Goal: Transaction & Acquisition: Purchase product/service

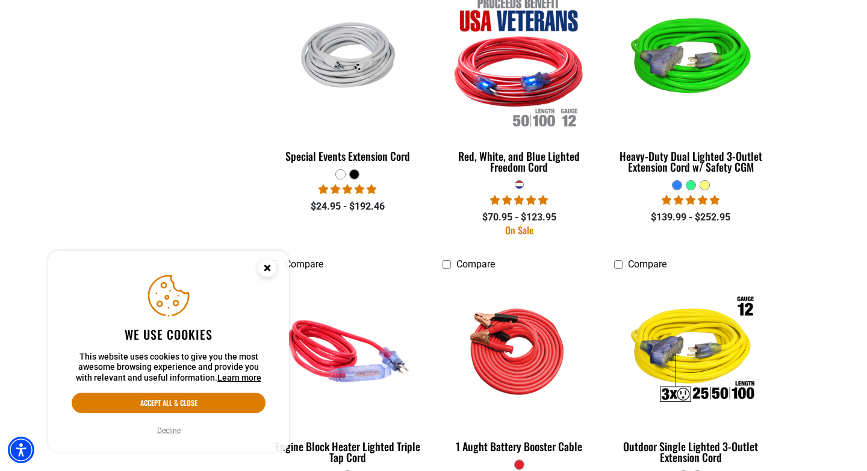
scroll to position [2310, 0]
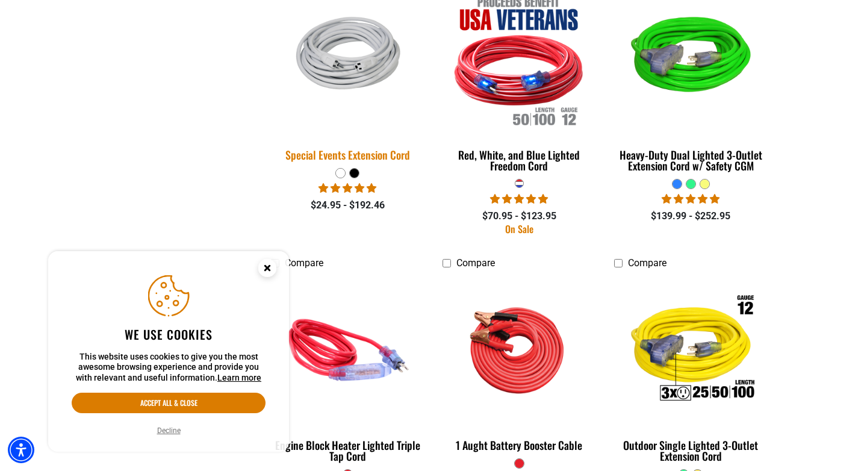
click at [349, 149] on div "Special Events Extension Cord" at bounding box center [348, 154] width 154 height 11
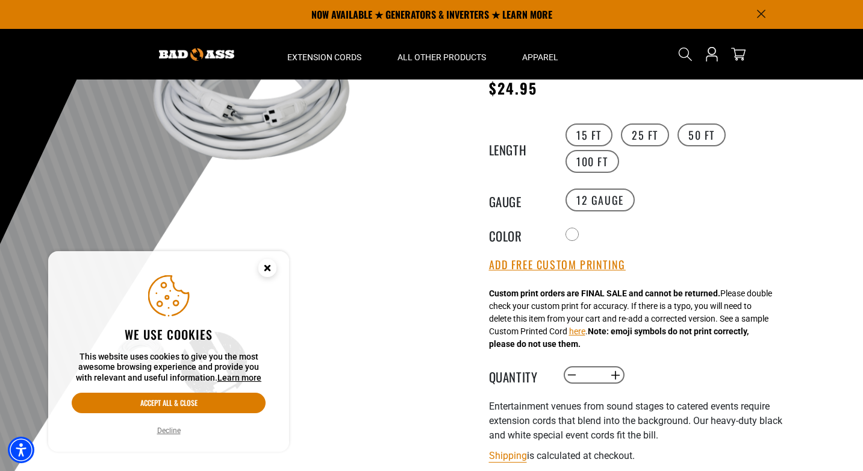
scroll to position [123, 0]
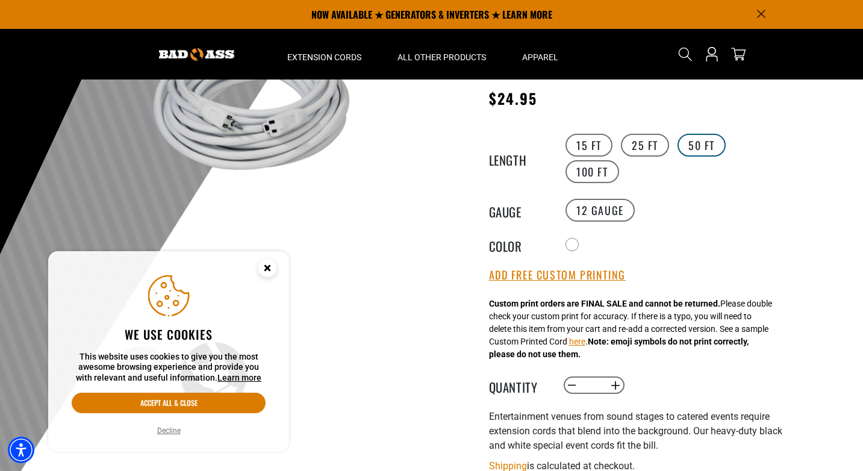
click at [692, 140] on label "50 FT" at bounding box center [701, 145] width 48 height 23
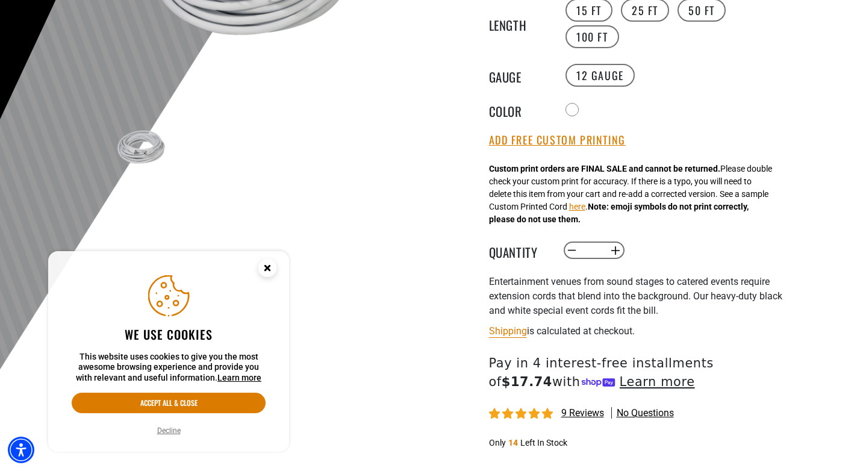
scroll to position [280, 0]
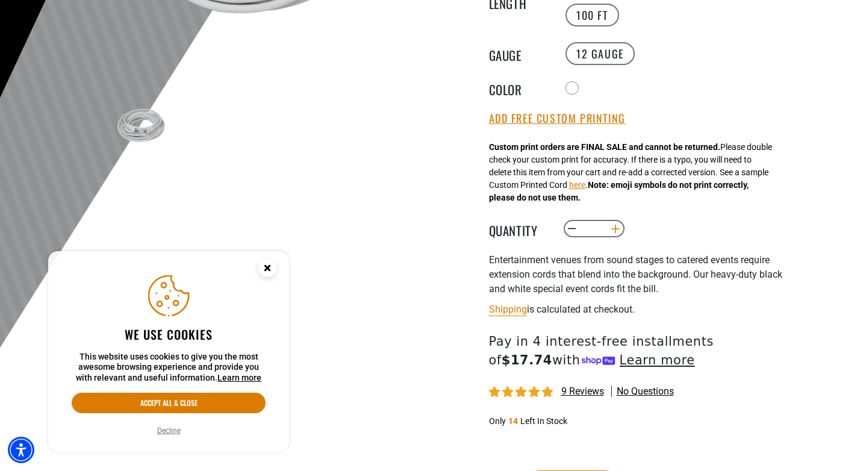
click at [615, 230] on button "Increase quantity for Special Events Extension Cord" at bounding box center [615, 229] width 19 height 20
type input "*"
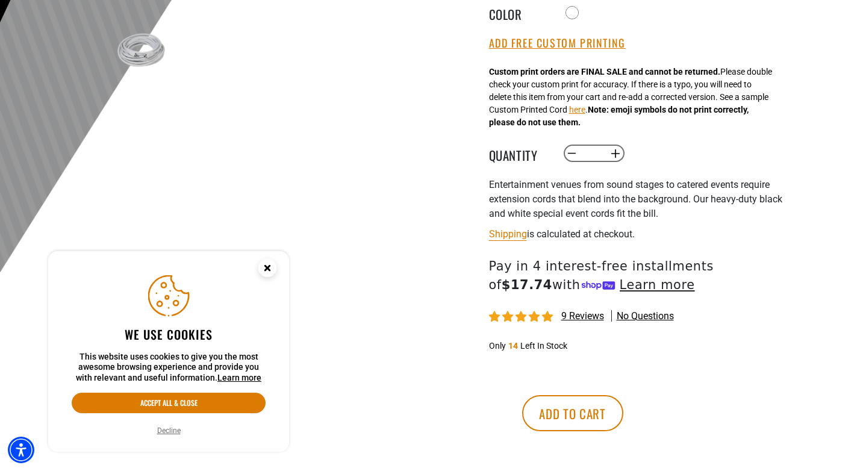
scroll to position [376, 0]
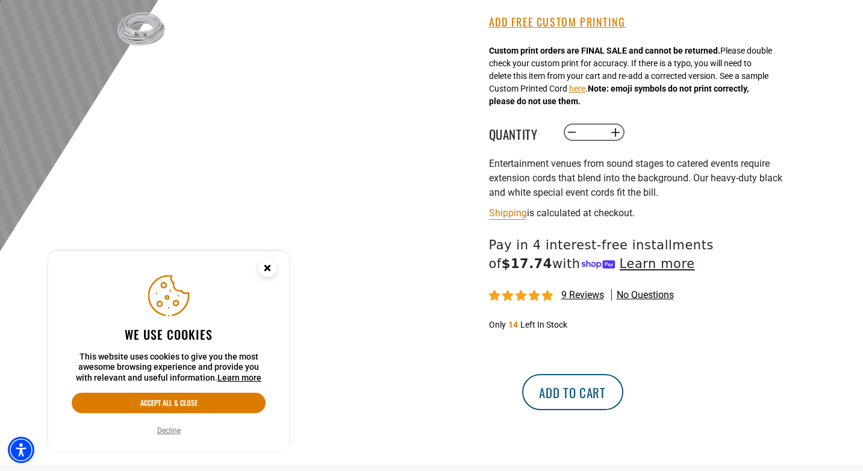
click at [623, 399] on button "Add to cart" at bounding box center [572, 392] width 101 height 36
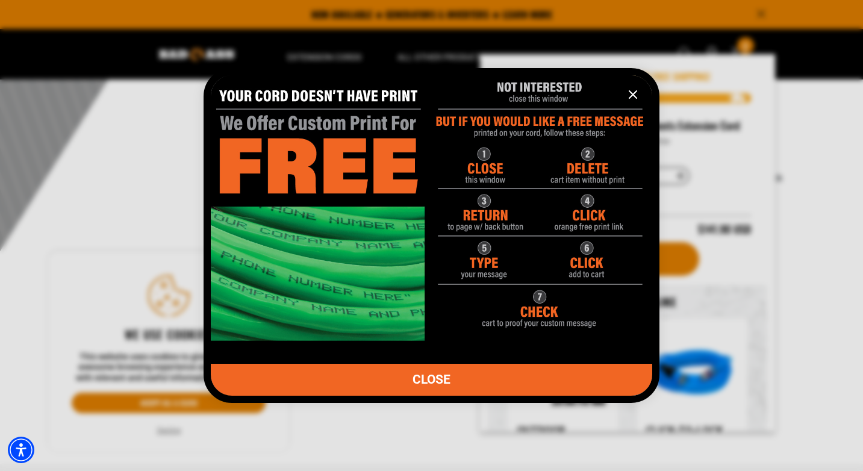
click at [633, 92] on icon "information" at bounding box center [632, 94] width 14 height 14
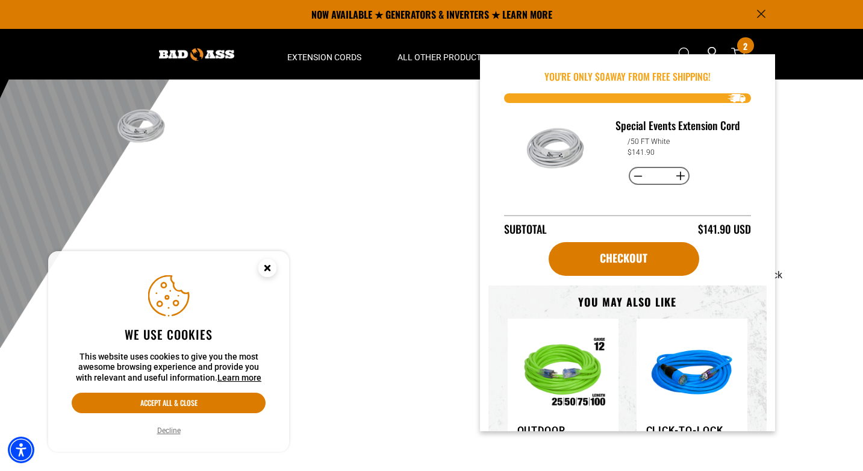
scroll to position [261, 0]
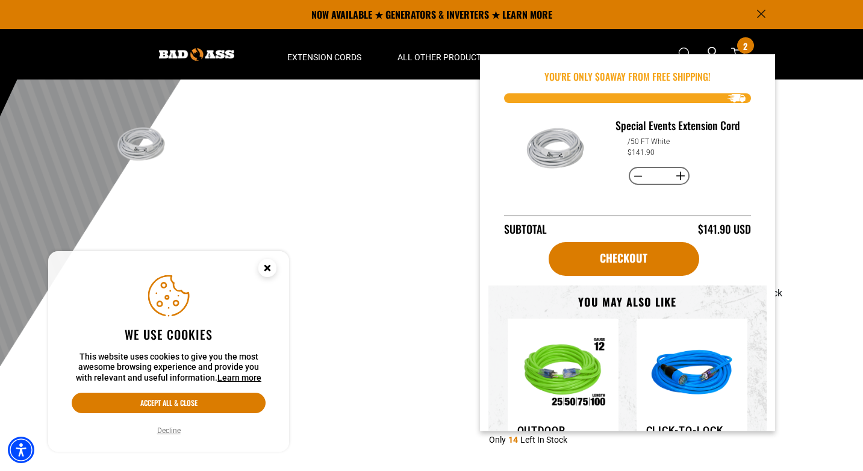
click at [787, 197] on div "Special Events Extension Cord Special Events Extension Cord SE12050WH Regular p…" at bounding box center [612, 224] width 361 height 710
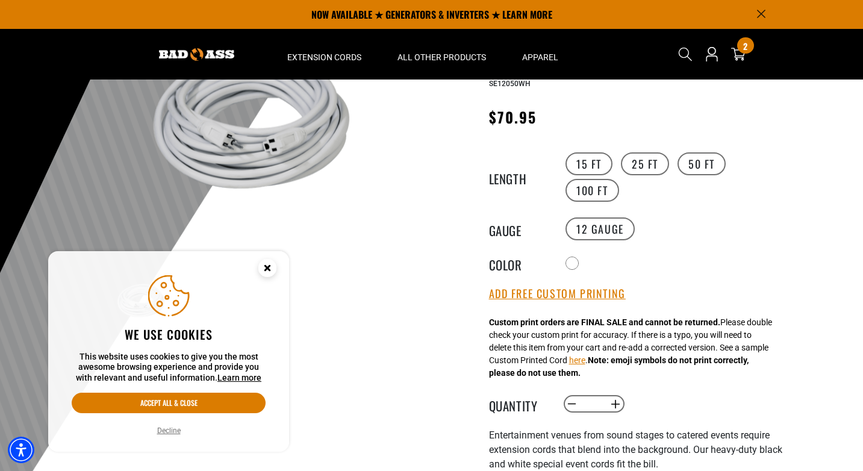
scroll to position [0, 0]
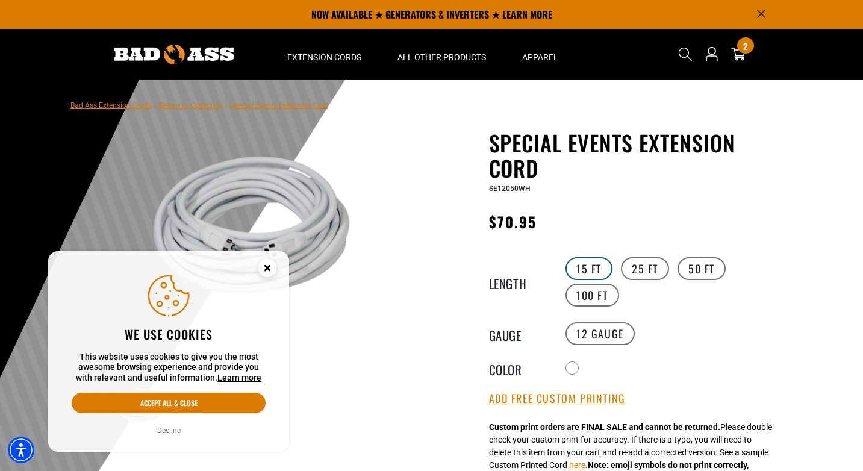
click at [585, 274] on label "15 FT" at bounding box center [588, 268] width 47 height 23
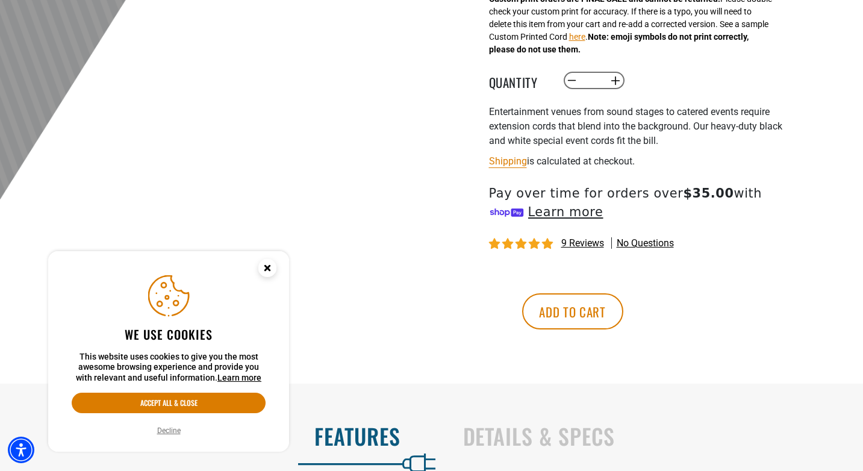
scroll to position [431, 0]
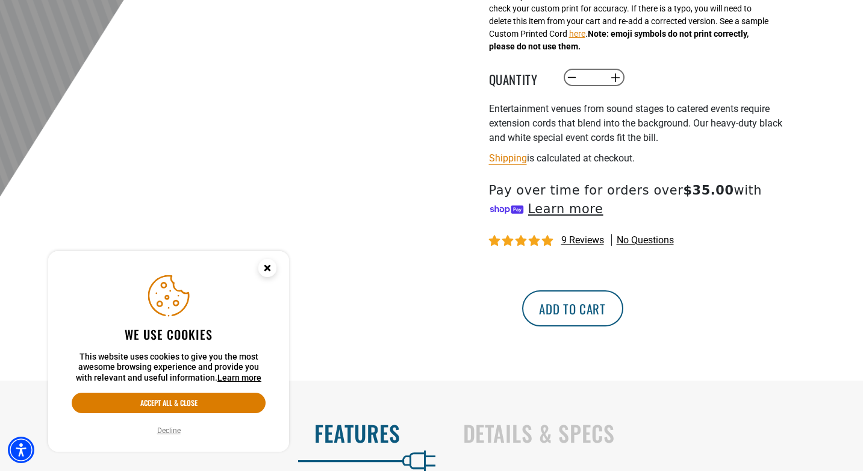
click at [623, 309] on button "Add to cart" at bounding box center [572, 308] width 101 height 36
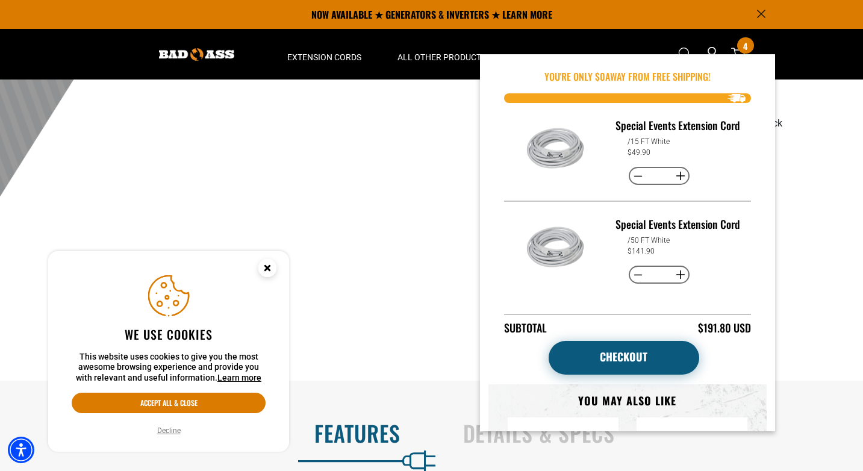
click at [647, 354] on link "Checkout" at bounding box center [623, 358] width 151 height 34
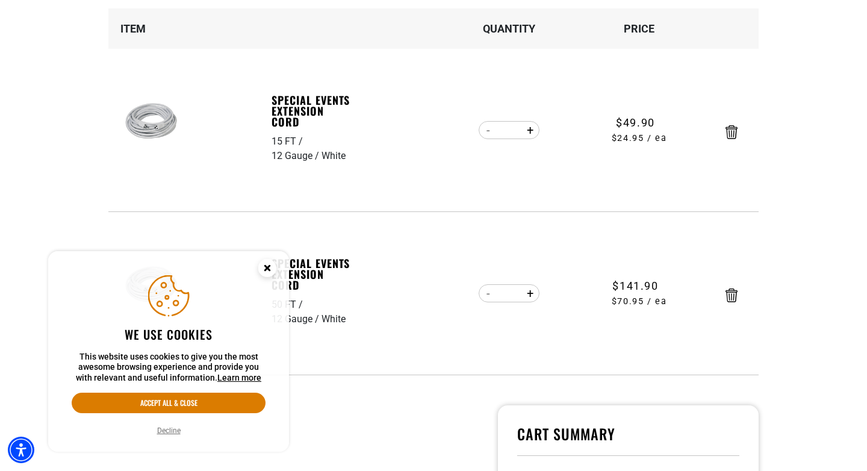
scroll to position [199, 0]
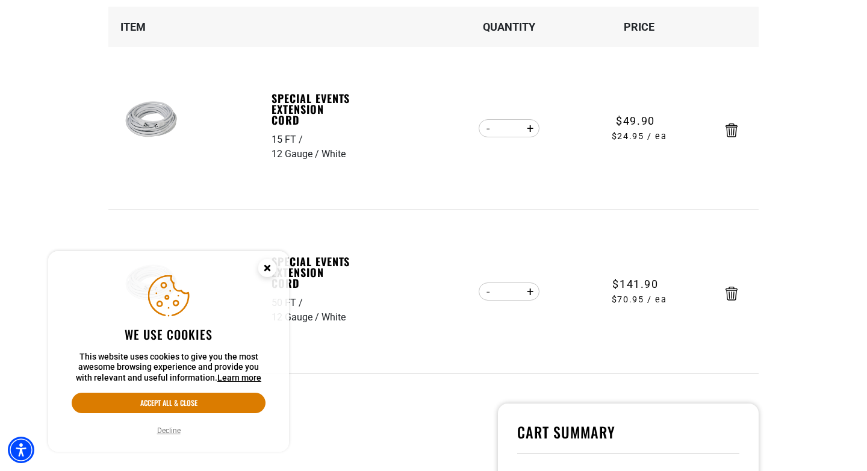
click at [267, 265] on circle "Close this option" at bounding box center [267, 268] width 18 height 18
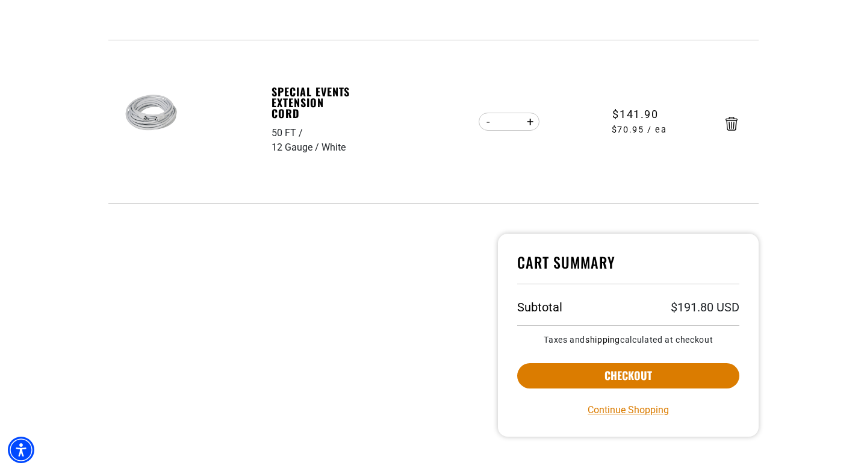
scroll to position [442, 0]
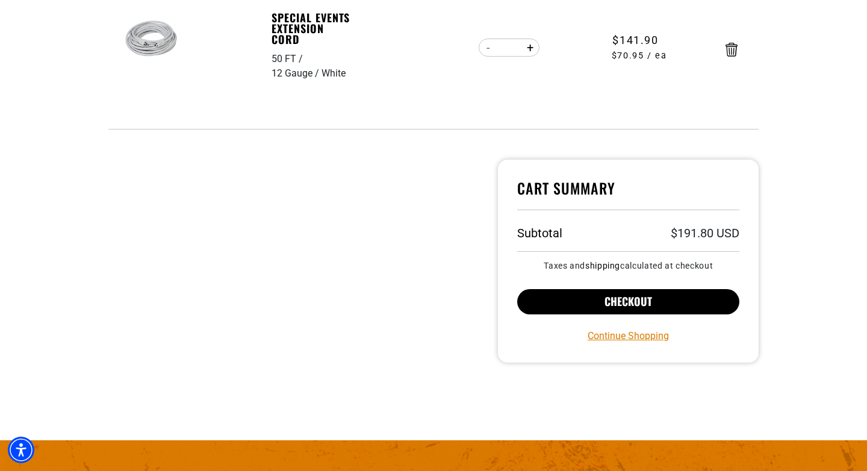
click at [608, 297] on button "Checkout" at bounding box center [628, 301] width 222 height 25
